Goal: Information Seeking & Learning: Learn about a topic

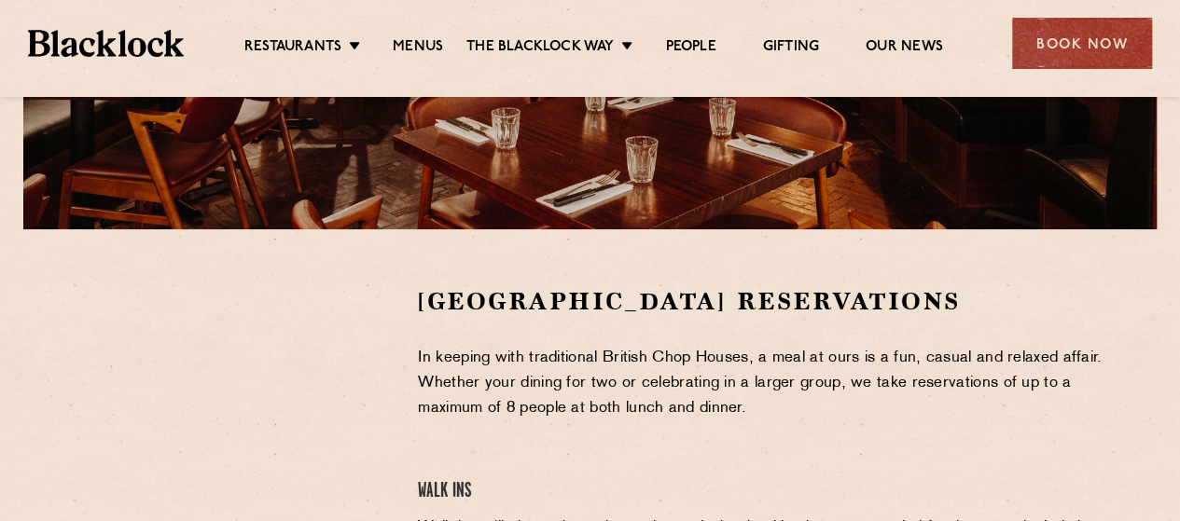
scroll to position [494, 0]
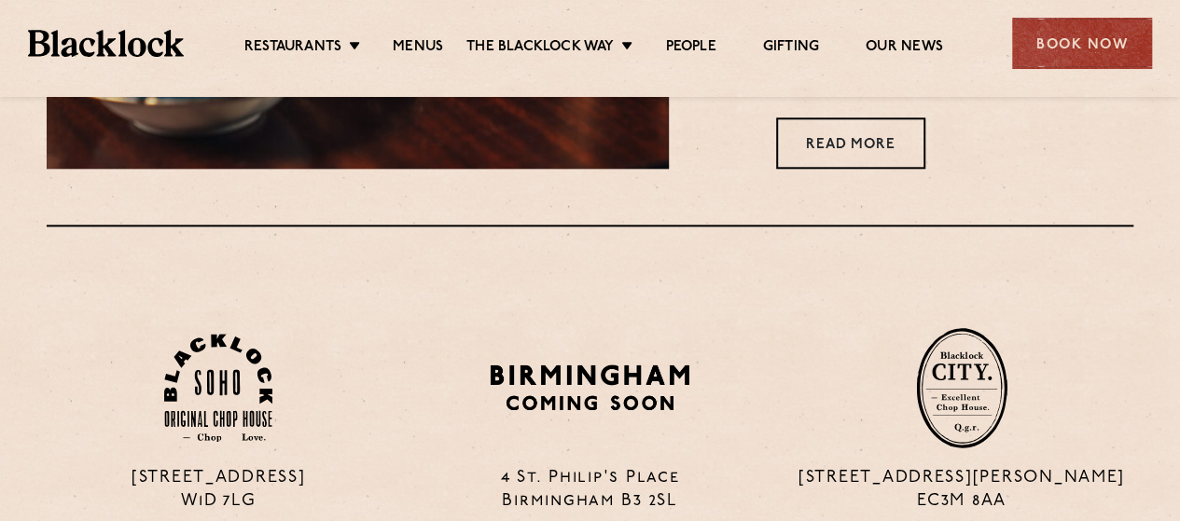
scroll to position [942, 0]
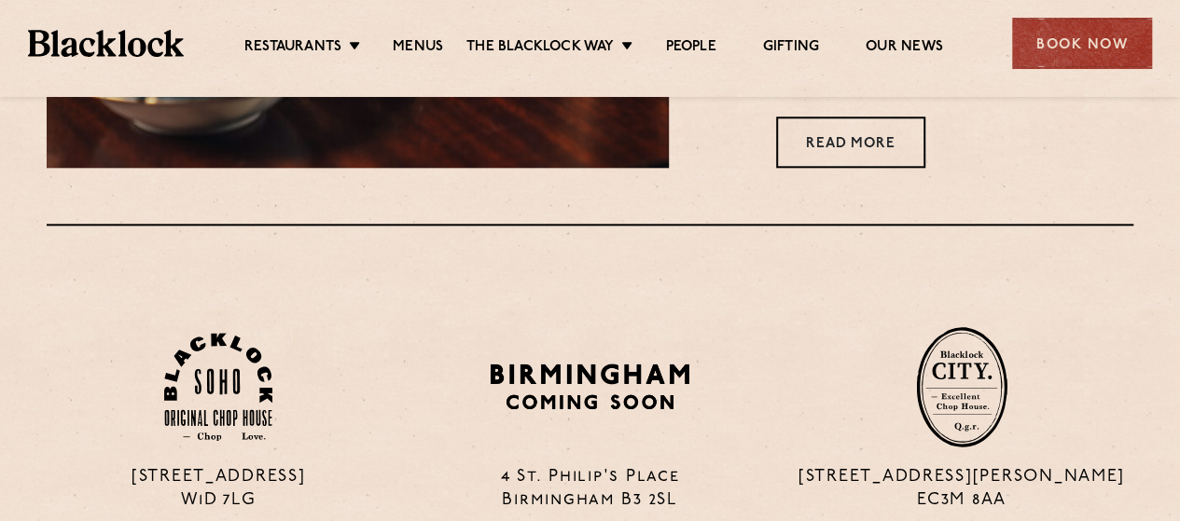
click at [871, 234] on div at bounding box center [590, 253] width 1115 height 58
click at [425, 48] on link "Menus" at bounding box center [418, 48] width 50 height 21
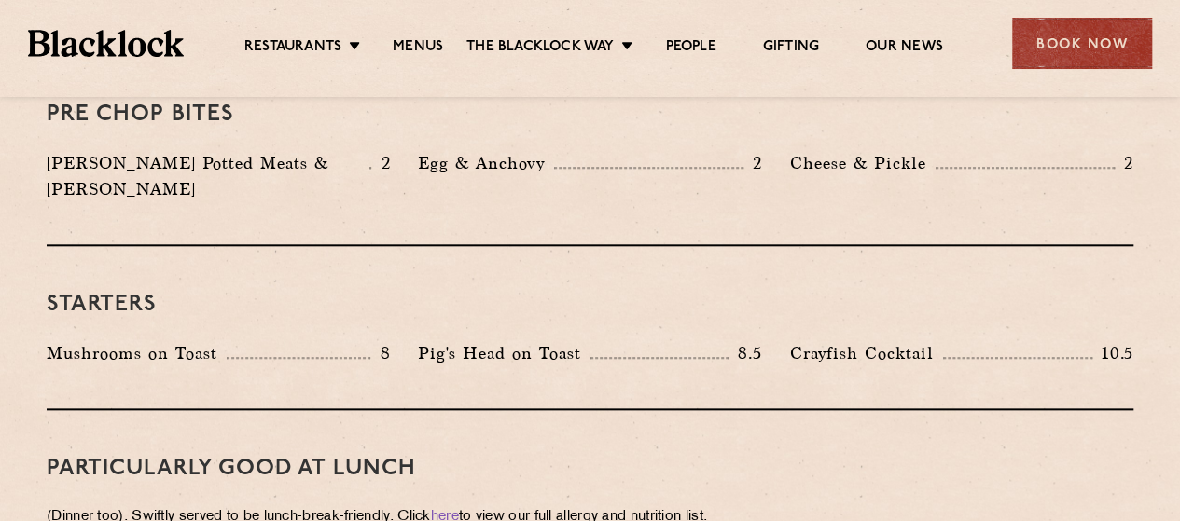
scroll to position [981, 0]
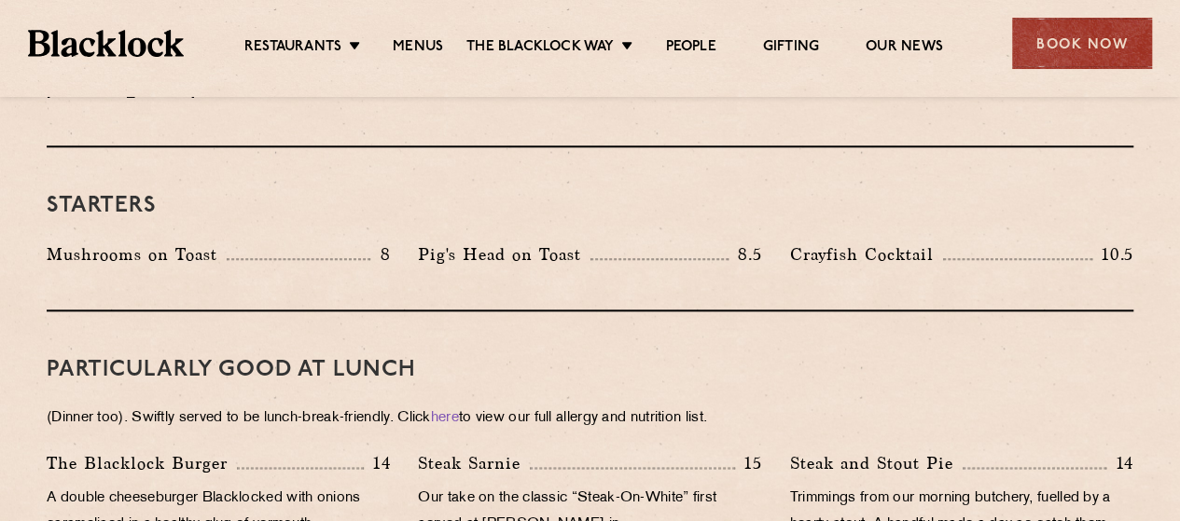
click at [936, 312] on div "PARTICULARLY GOOD AT LUNCH (Dinner too). Swiftly served to be lunch-break-frien…" at bounding box center [590, 460] width 1087 height 297
